Goal: Feedback & Contribution: Leave review/rating

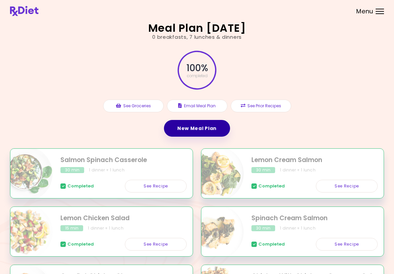
click at [212, 128] on link "New Meal Plan" at bounding box center [197, 128] width 66 height 17
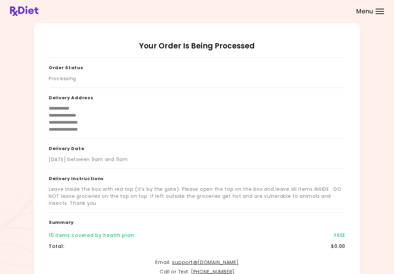
click at [207, 135] on div "**********" at bounding box center [197, 113] width 296 height 51
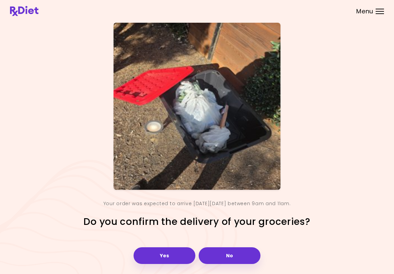
click at [271, 198] on div "Your order was expected to arrive [DATE][DATE] between 9am and 11am." at bounding box center [196, 203] width 187 height 11
click at [170, 257] on button "Yes" at bounding box center [165, 255] width 62 height 17
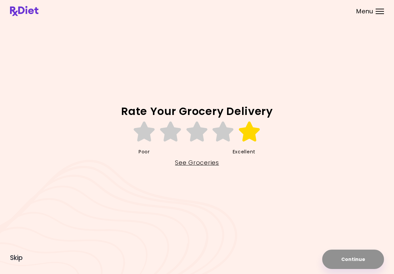
click at [249, 133] on icon at bounding box center [249, 132] width 23 height 20
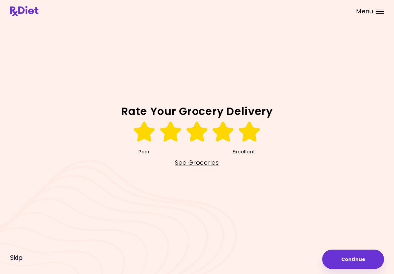
click at [358, 260] on button "Continue" at bounding box center [353, 258] width 62 height 19
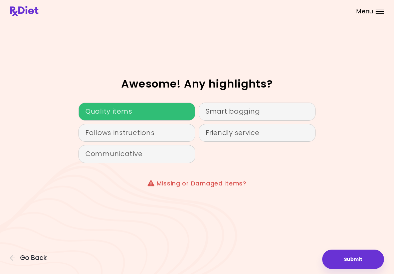
click at [167, 112] on div "Quality items" at bounding box center [136, 111] width 117 height 18
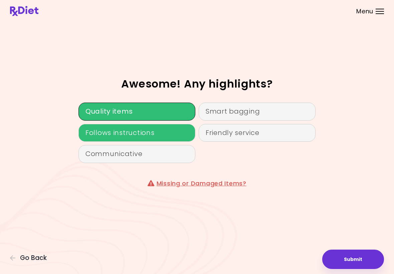
click at [167, 135] on div "Follows instructions" at bounding box center [136, 133] width 117 height 18
click at [358, 259] on button "Submit" at bounding box center [353, 258] width 62 height 19
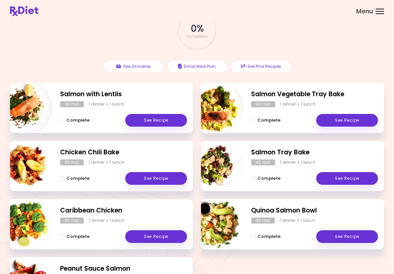
scroll to position [39, 0]
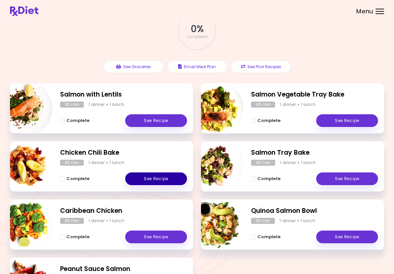
click at [169, 179] on link "See Recipe" at bounding box center [156, 178] width 62 height 13
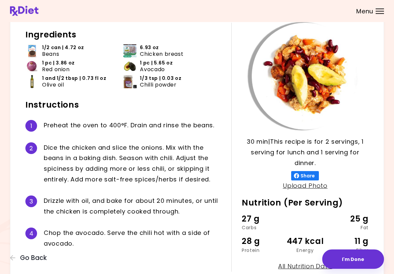
scroll to position [35, 0]
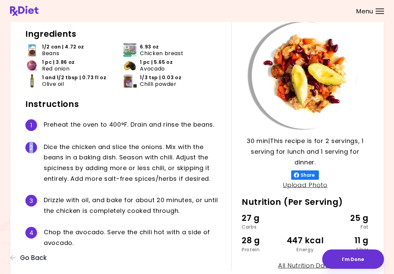
click at [215, 93] on div "Ingredients 1/2 can | 4.72 oz Beans 6.93 oz Chicken breast 1 pc | 3.86 oz Red o…" at bounding box center [128, 146] width 206 height 249
click at [358, 161] on p "30 min | This recipe is for 2 servings, 1 serving for lunch and 1 serving for d…" at bounding box center [305, 152] width 127 height 32
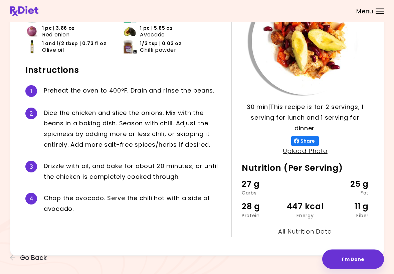
scroll to position [71, 0]
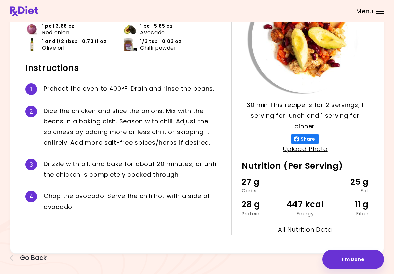
click at [3, 101] on div "Chicken Chili Bake 30 min 30 min | This recipe is for 2 servings, 1 serving for…" at bounding box center [197, 102] width 394 height 347
click at [390, 40] on div "Chicken Chili Bake 30 min 30 min | This recipe is for 2 servings, 1 serving for…" at bounding box center [197, 102] width 394 height 347
click at [262, 195] on div "27 g Carbs 25 g Fat 28 g Protein 447 kcal Energy 11 g Fiber" at bounding box center [305, 200] width 127 height 48
click at [238, 201] on div "30 min 30 min | This recipe is for 2 servings, 1 serving for lunch and 1 servin…" at bounding box center [299, 110] width 137 height 249
